Goal: Task Accomplishment & Management: Manage account settings

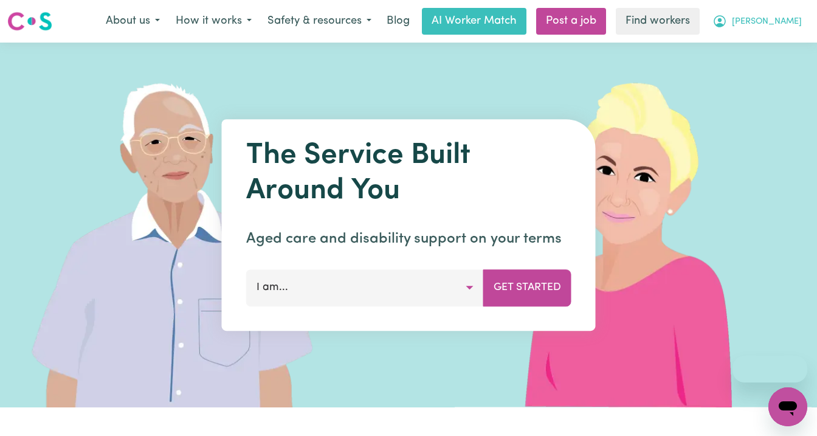
drag, startPoint x: 0, startPoint y: 0, endPoint x: 791, endPoint y: 17, distance: 791.5
click at [791, 17] on span "[PERSON_NAME]" at bounding box center [767, 21] width 70 height 13
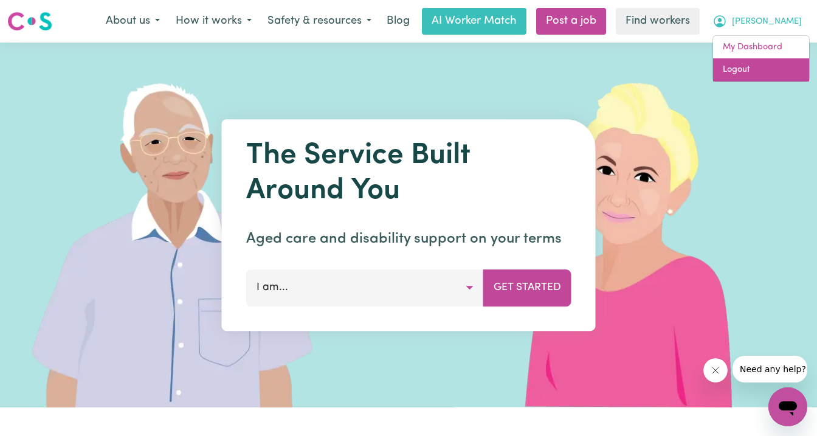
click at [770, 68] on link "Logout" at bounding box center [761, 69] width 96 height 23
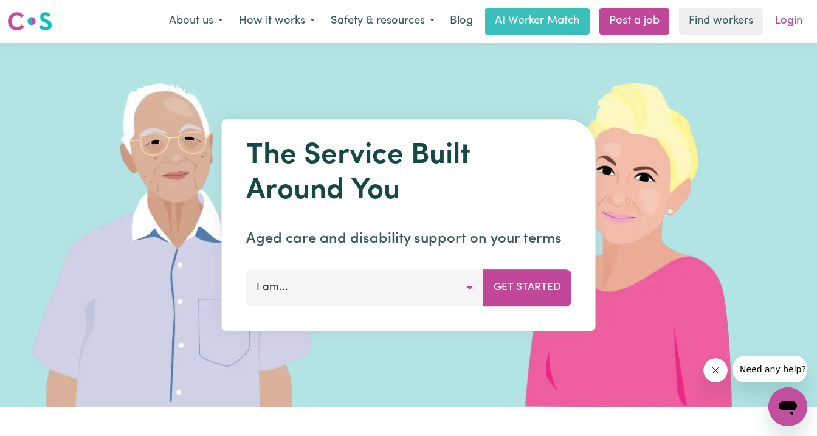
click at [788, 24] on link "Login" at bounding box center [789, 21] width 42 height 27
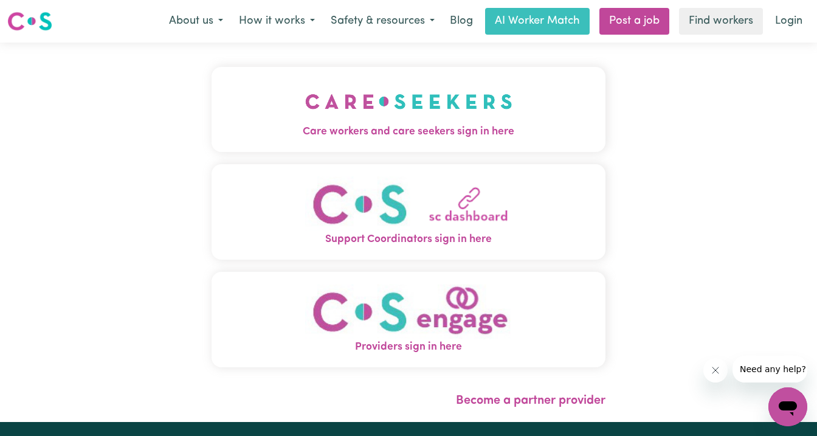
click at [339, 117] on img "Care workers and care seekers sign in here" at bounding box center [408, 101] width 207 height 45
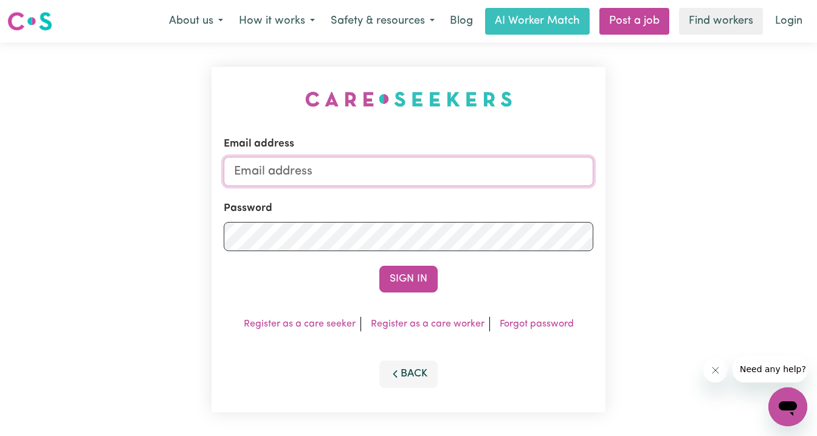
click at [408, 166] on input "Email address" at bounding box center [409, 171] width 370 height 29
type input "u"
type input "superuser~[DOMAIN_NAME][EMAIL_ADDRESS][DOMAIN_NAME]"
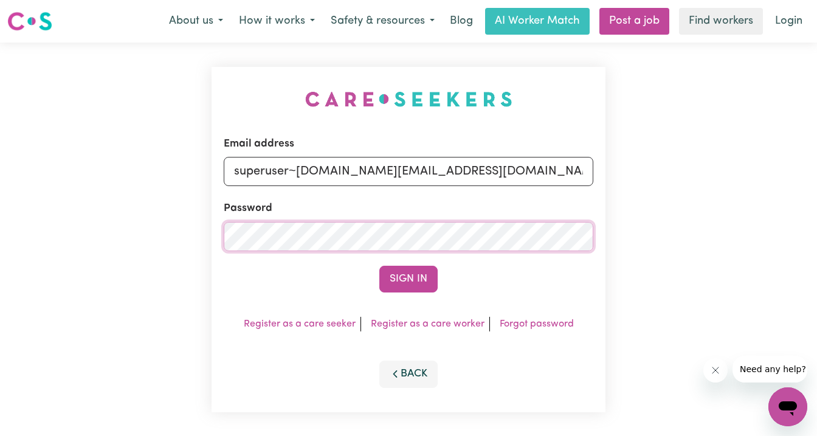
click at [380, 266] on button "Sign In" at bounding box center [409, 279] width 58 height 27
